Goal: Task Accomplishment & Management: Use online tool/utility

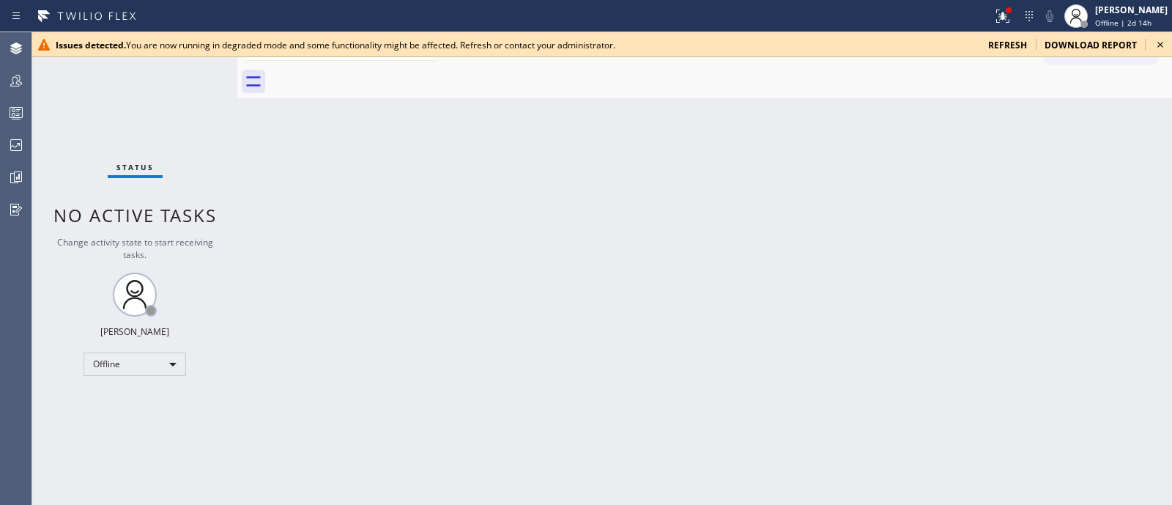
click at [935, 179] on div "Back to Dashboard Change Sender ID Customers Technicians Select a contact Outbo…" at bounding box center [704, 268] width 935 height 473
click at [937, 23] on icon at bounding box center [1003, 16] width 18 height 18
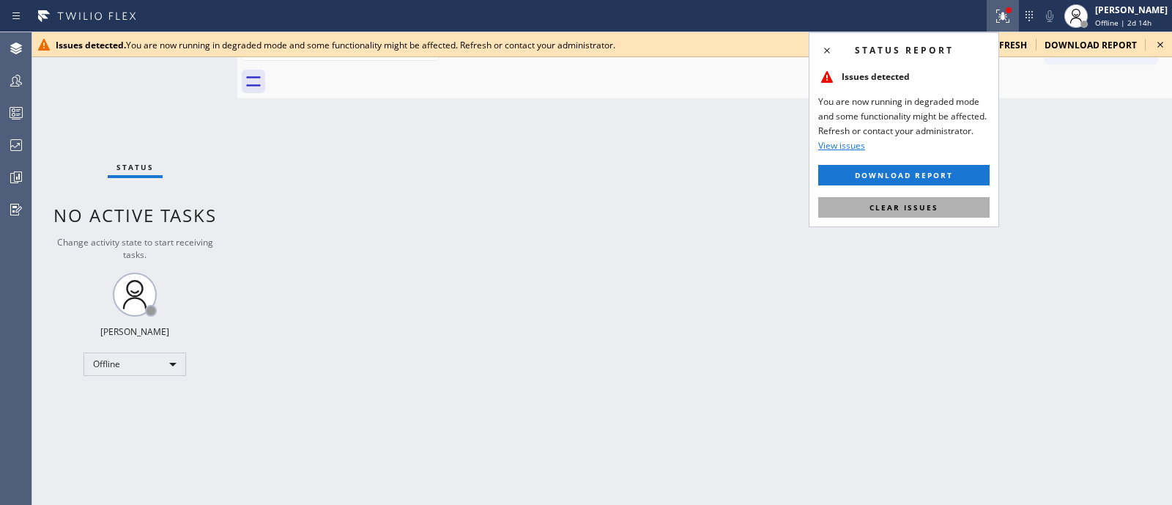
click at [910, 203] on span "Clear issues" at bounding box center [904, 207] width 69 height 10
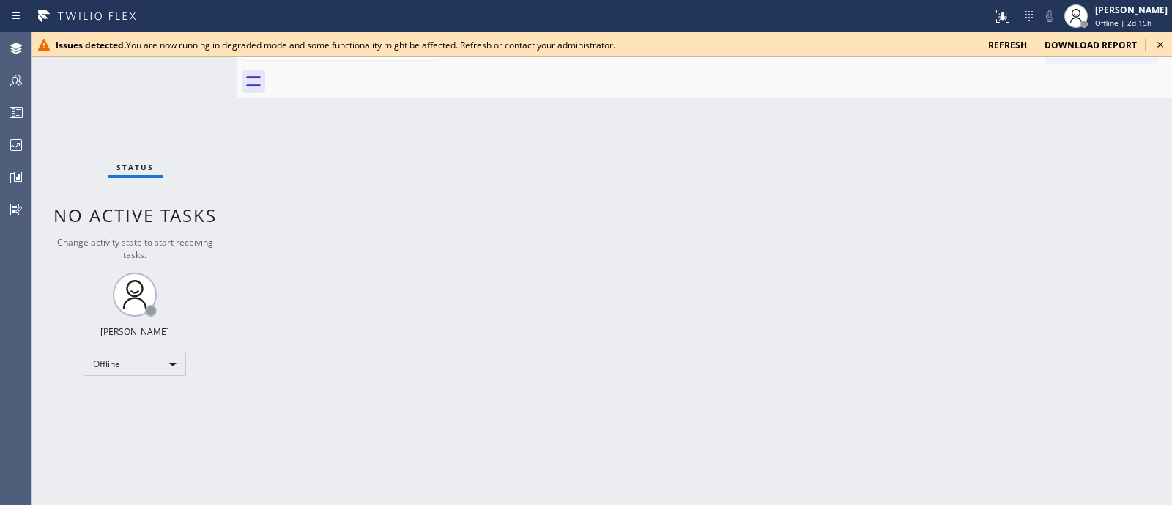
click at [937, 44] on icon at bounding box center [1161, 45] width 18 height 18
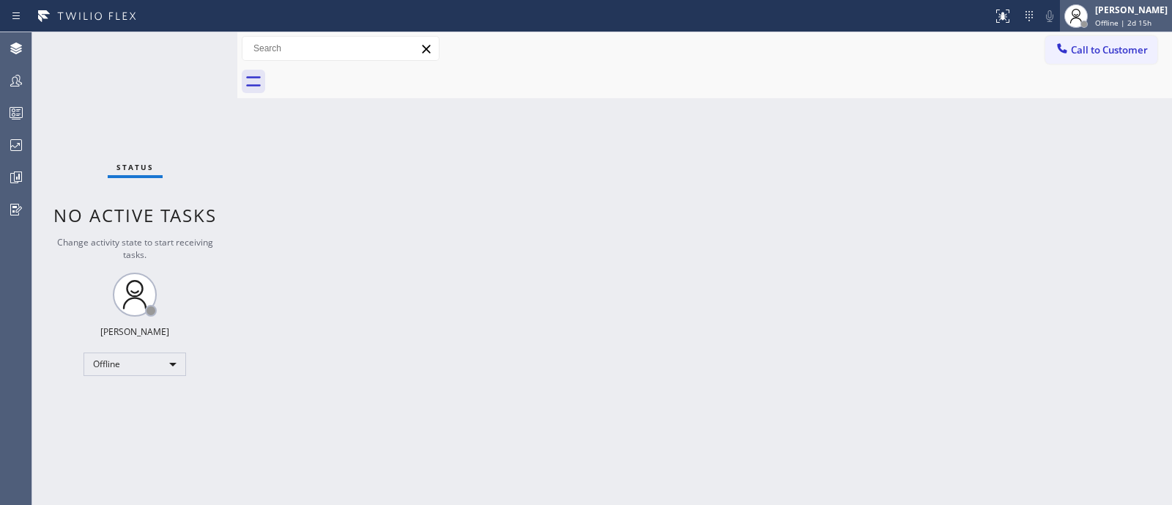
click at [937, 23] on span "Offline | 2d 15h" at bounding box center [1123, 23] width 56 height 10
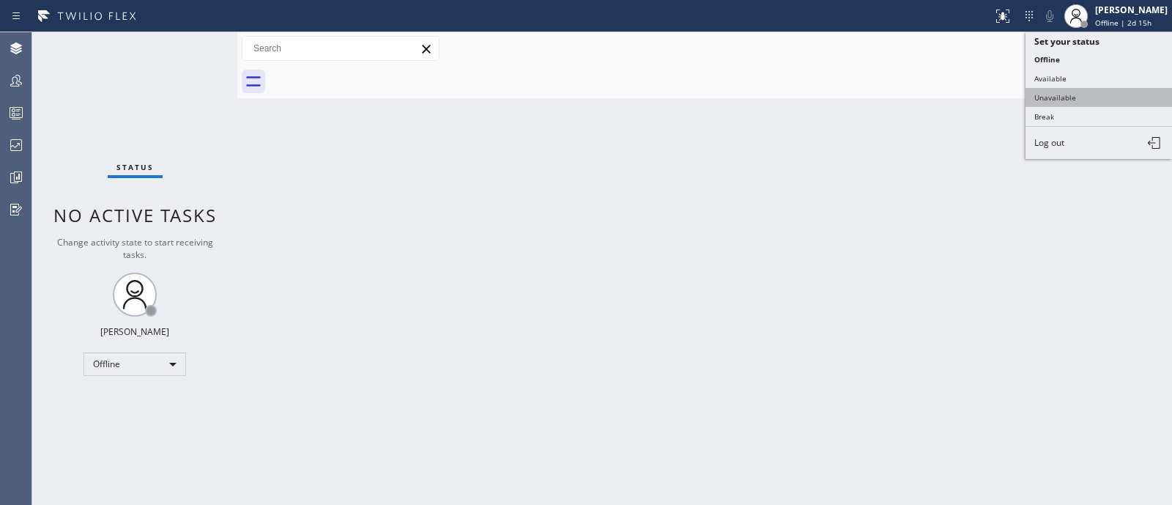
click at [937, 103] on button "Unavailable" at bounding box center [1099, 97] width 147 height 19
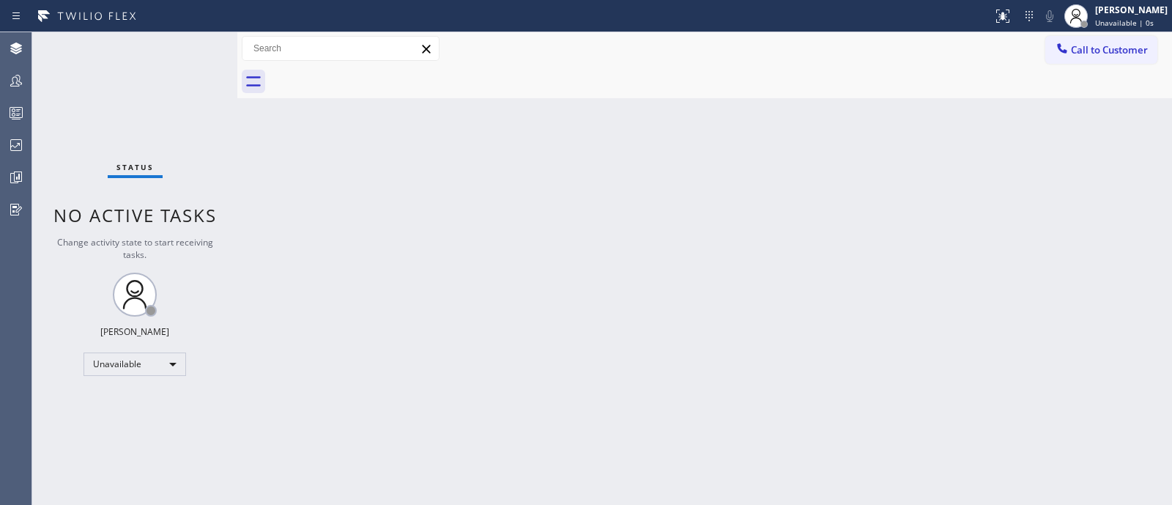
click at [570, 291] on div "Back to Dashboard Change Sender ID Customers Technicians Select a contact Outbo…" at bounding box center [704, 268] width 935 height 473
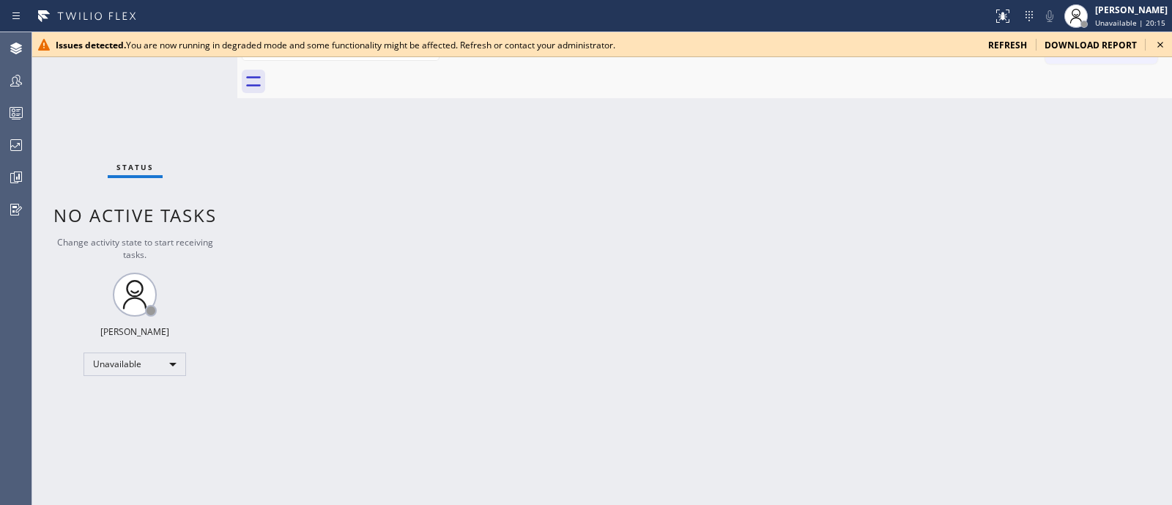
click at [937, 49] on icon at bounding box center [1161, 45] width 18 height 18
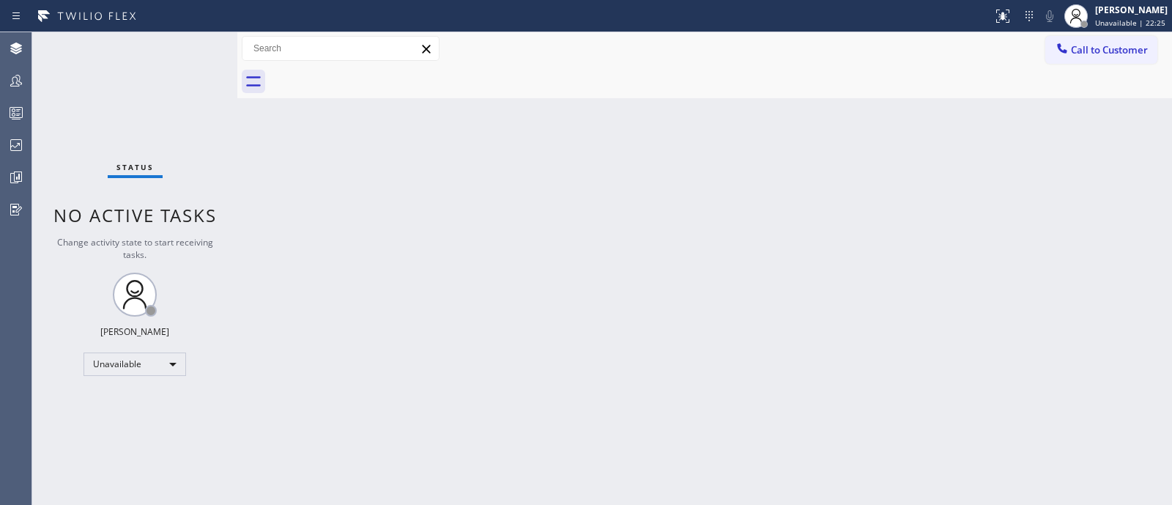
click at [937, 276] on div "Back to Dashboard Change Sender ID Customers Technicians Select a contact Outbo…" at bounding box center [704, 268] width 935 height 473
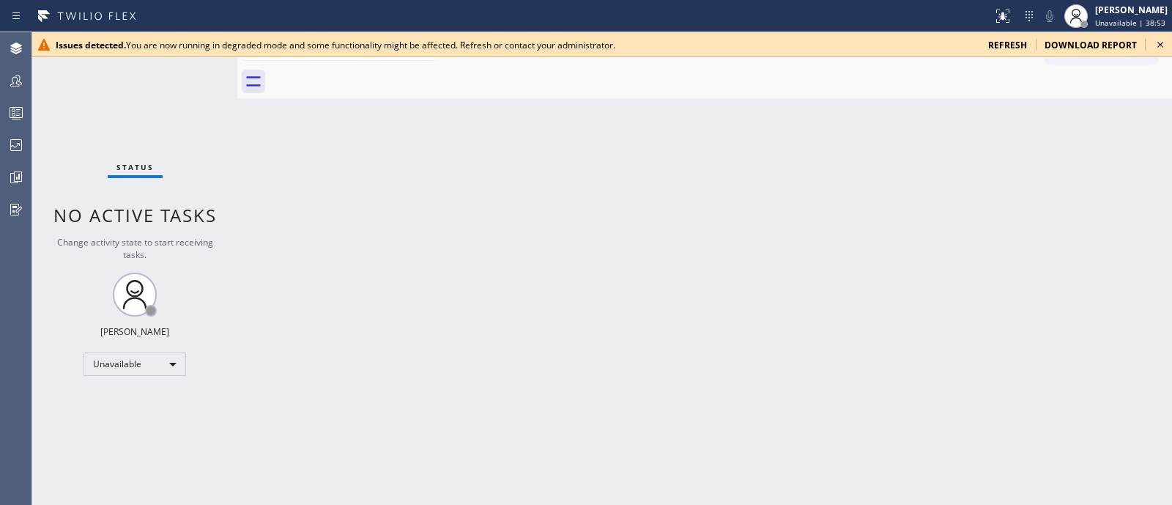
click at [937, 42] on icon at bounding box center [1161, 45] width 18 height 18
